Goal: Entertainment & Leisure: Consume media (video, audio)

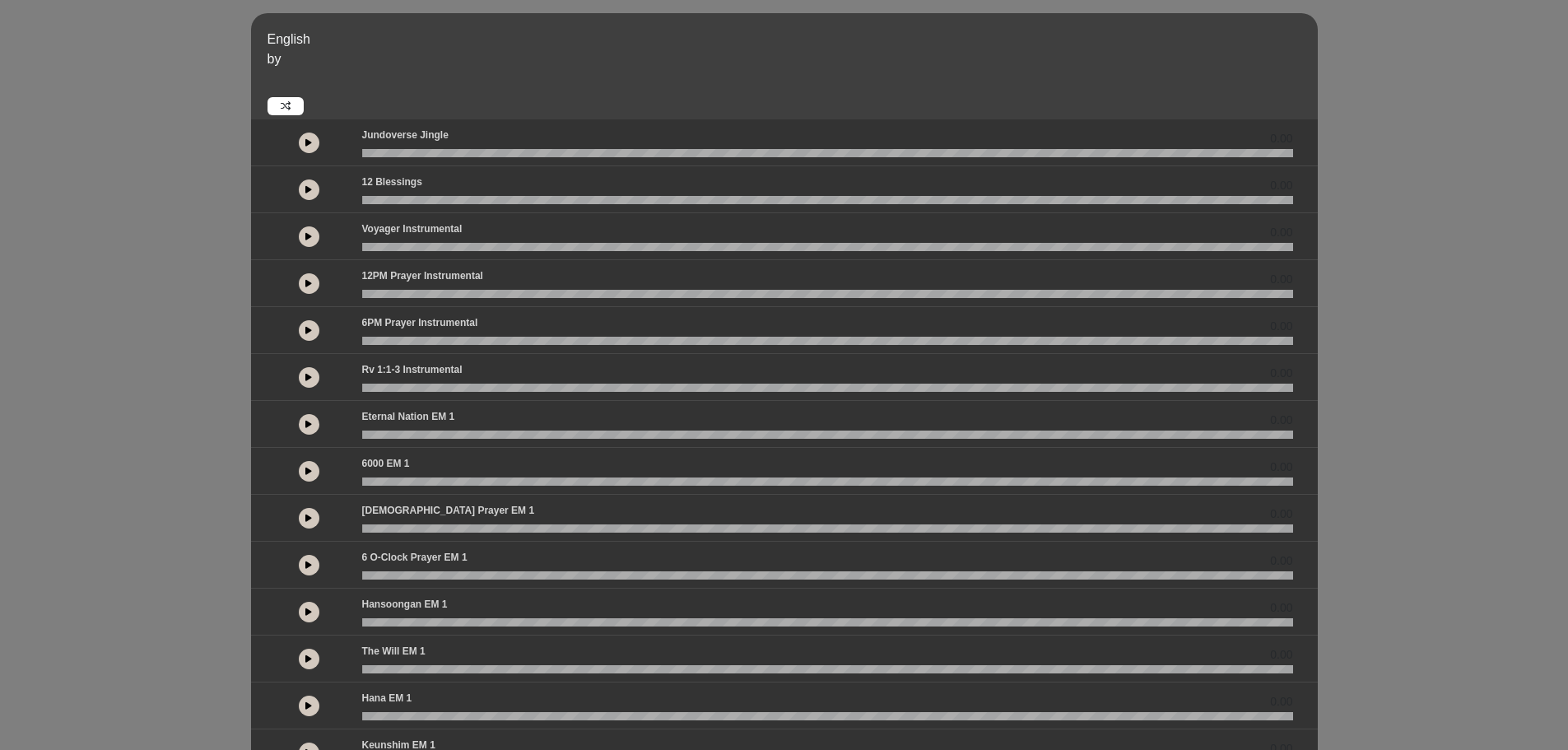
click at [312, 327] on button at bounding box center [309, 330] width 21 height 21
click at [1482, 393] on div "English by 0.00 0.00 0.00" at bounding box center [784, 488] width 1568 height 950
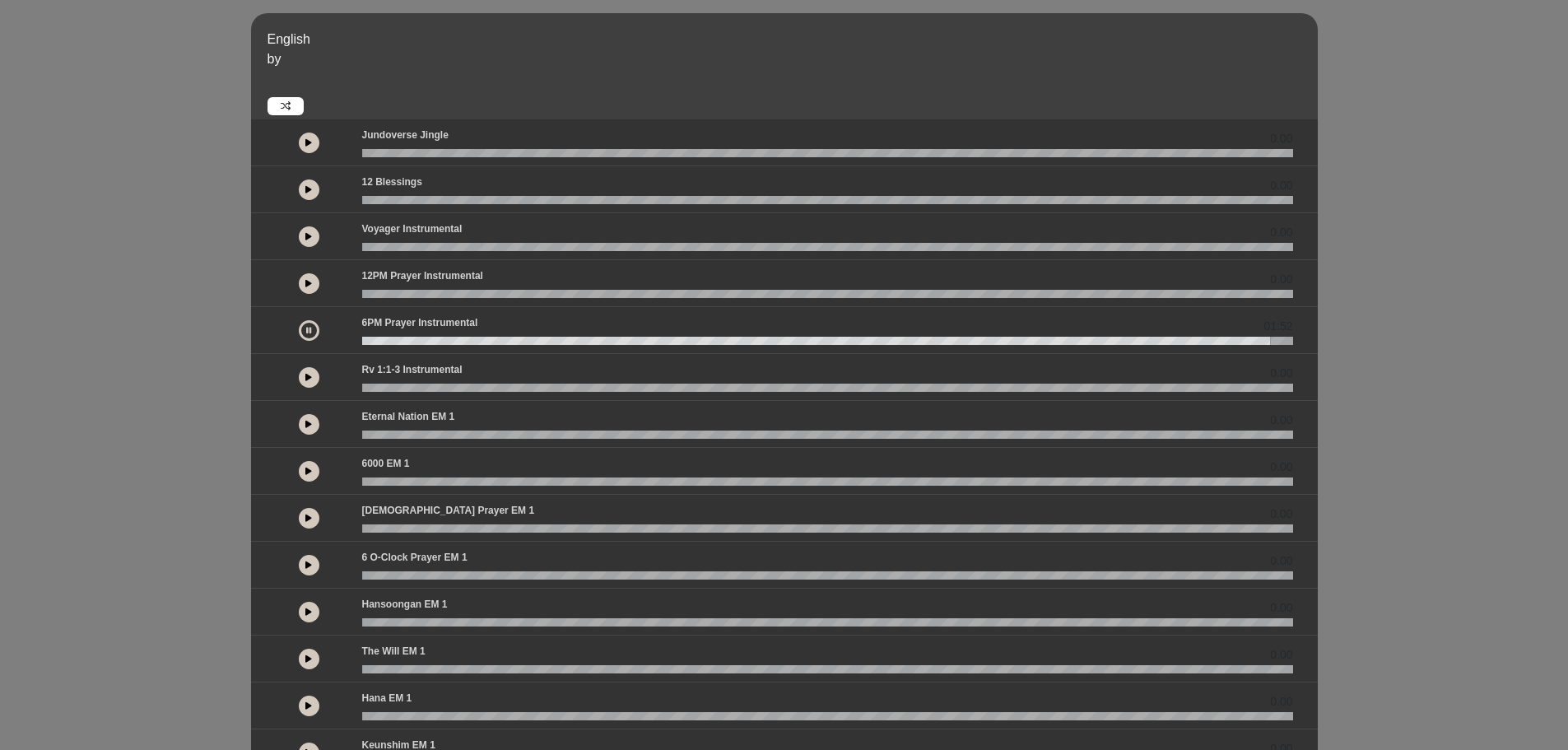
click at [307, 241] on button at bounding box center [309, 236] width 21 height 21
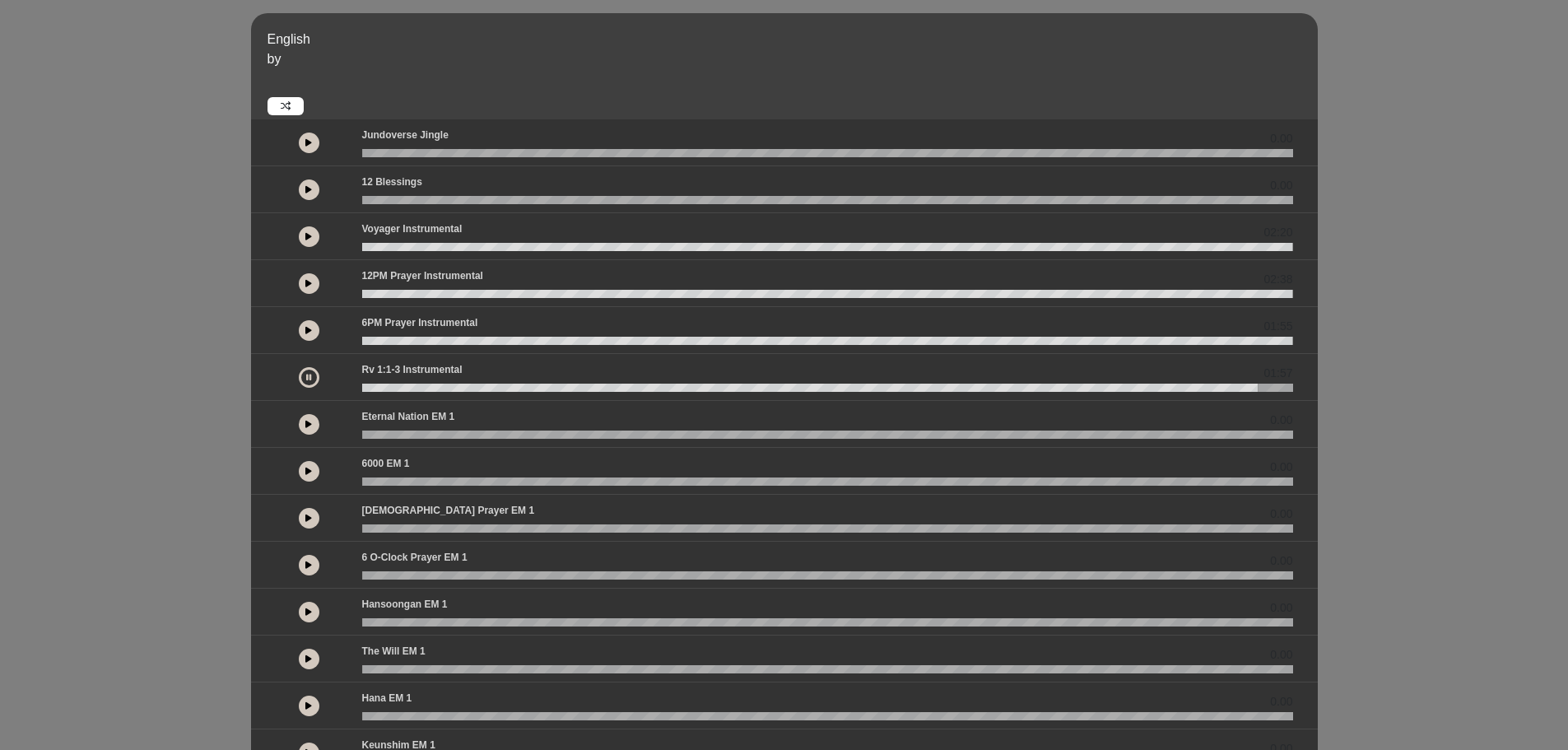
click at [310, 233] on icon at bounding box center [309, 236] width 7 height 9
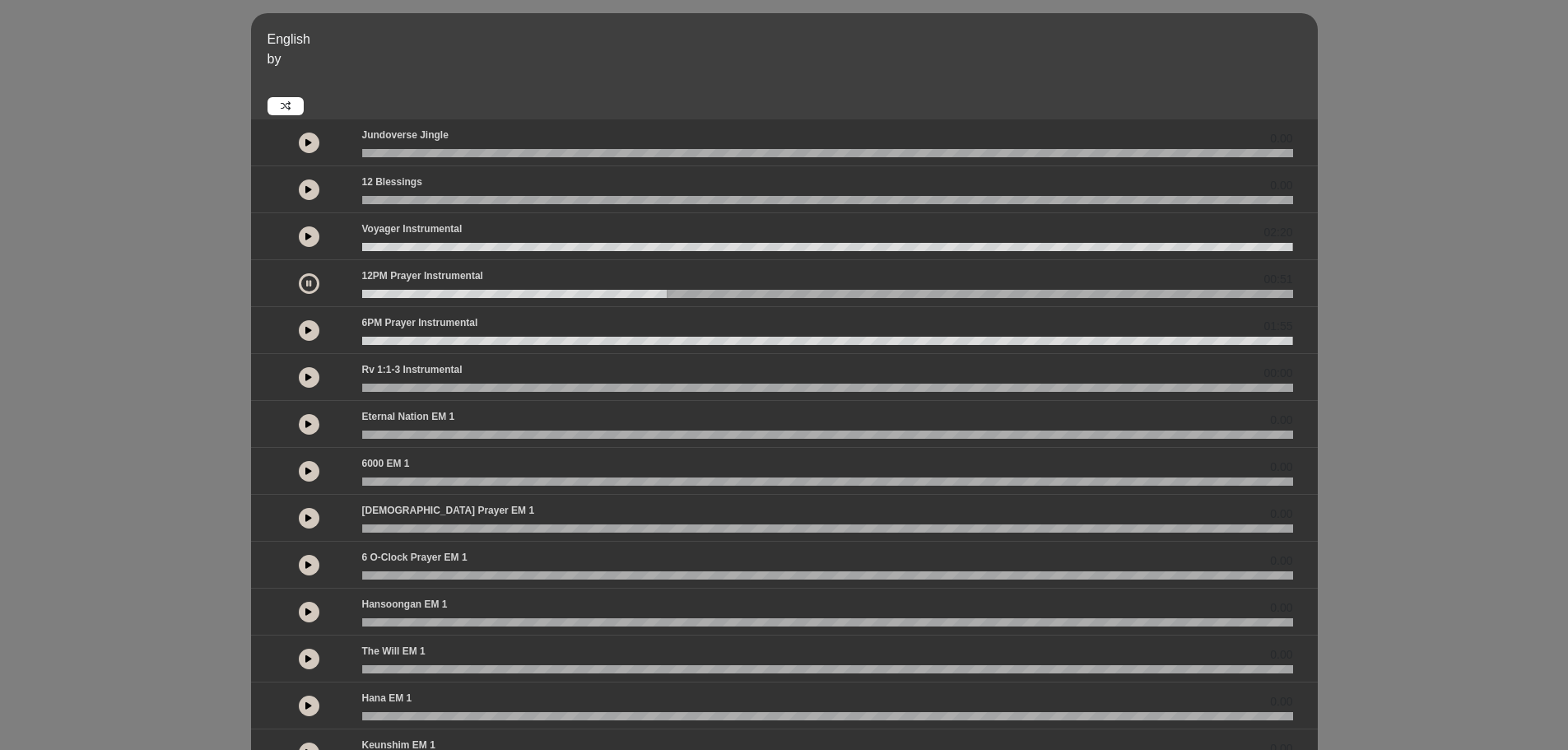
click at [313, 330] on button at bounding box center [309, 330] width 21 height 21
click at [310, 330] on icon at bounding box center [309, 330] width 5 height 9
click at [301, 334] on button at bounding box center [309, 330] width 21 height 21
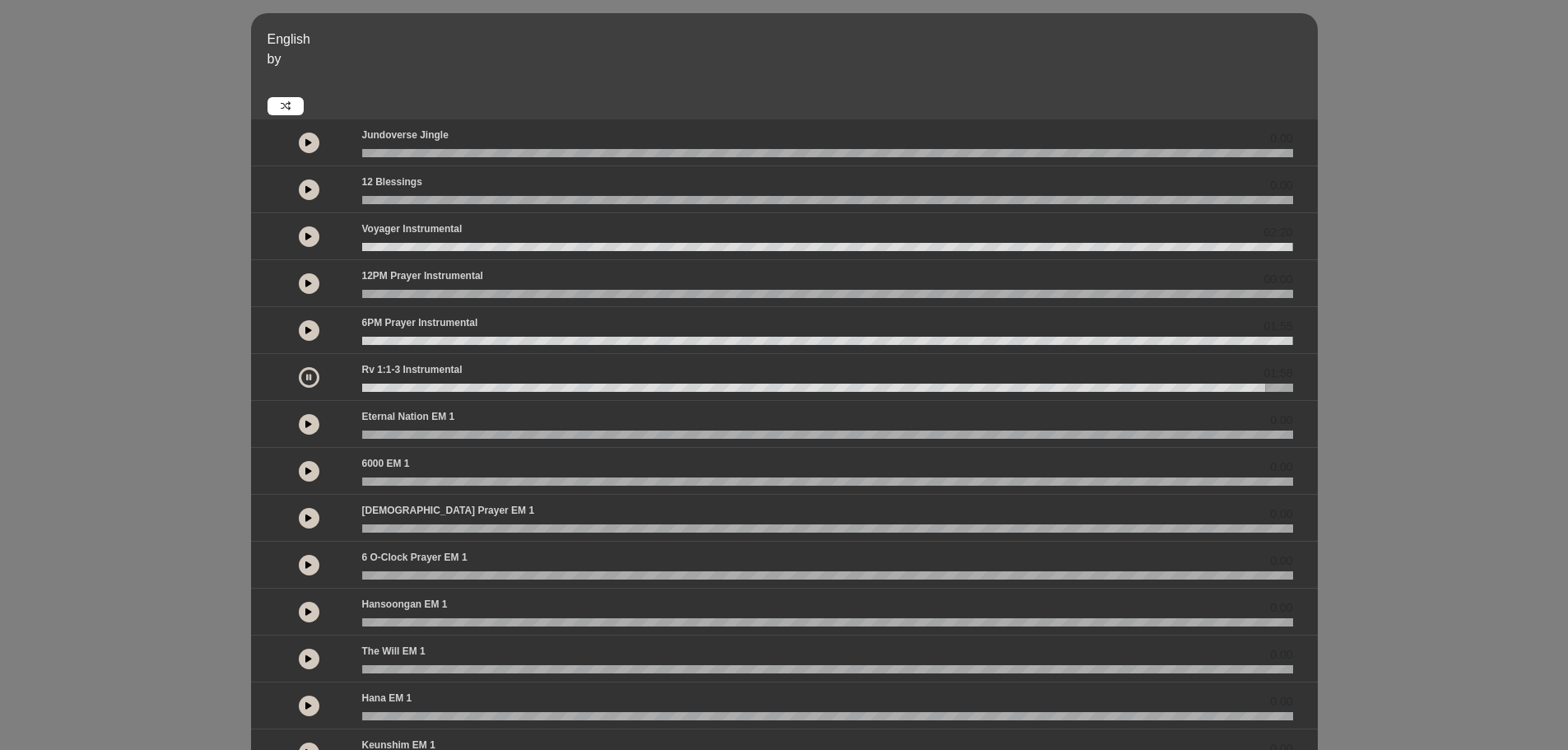
click at [314, 325] on button at bounding box center [309, 330] width 21 height 21
click at [313, 367] on div at bounding box center [309, 378] width 21 height 21
click at [307, 240] on icon at bounding box center [309, 236] width 7 height 9
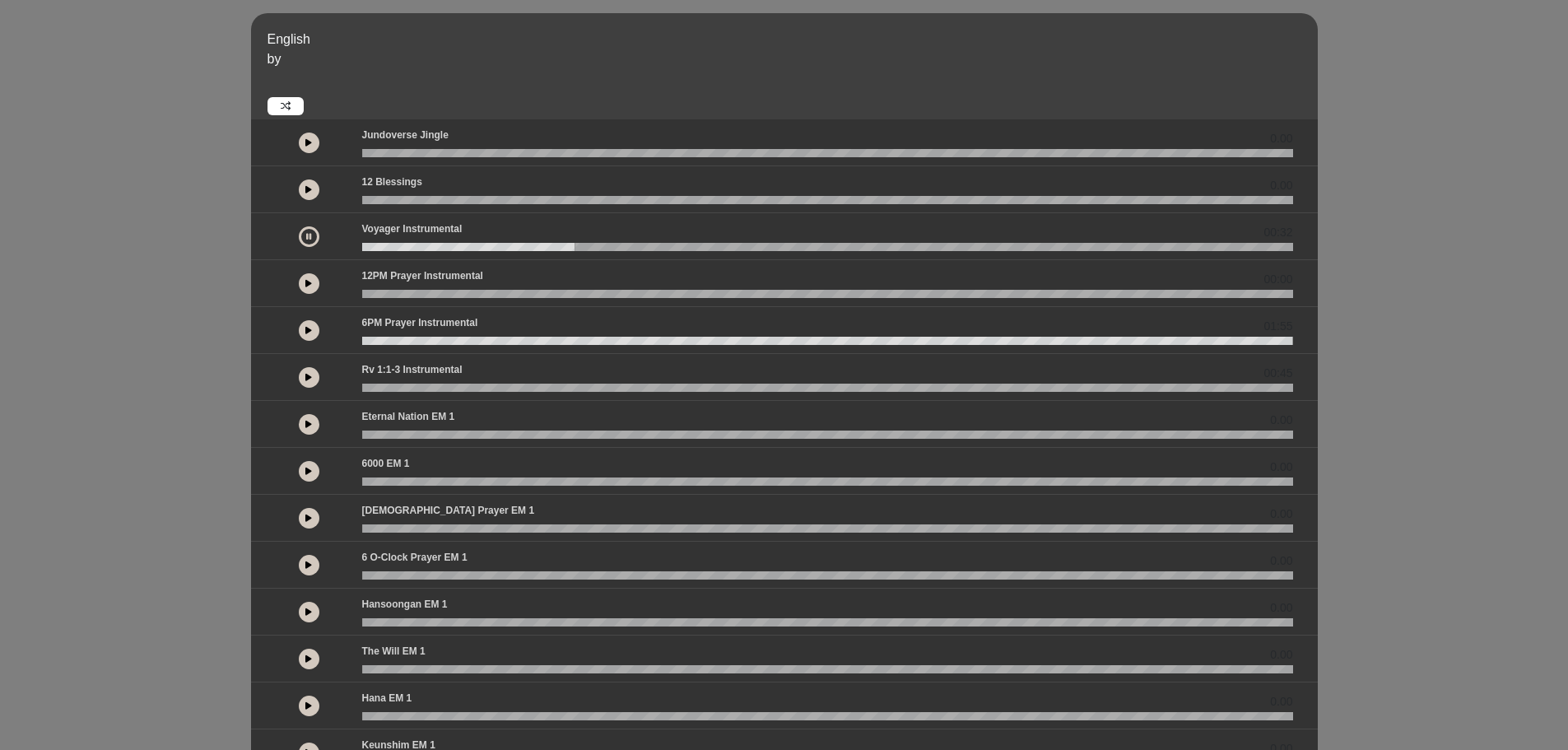
click at [302, 237] on button at bounding box center [309, 236] width 21 height 21
